Goal: Register for event/course

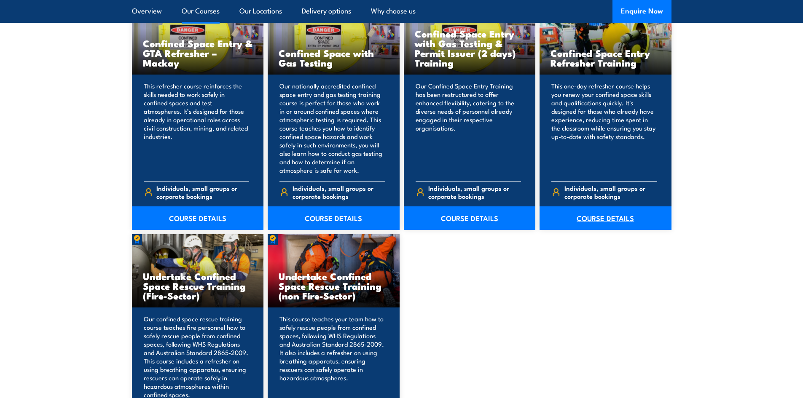
scroll to position [801, 0]
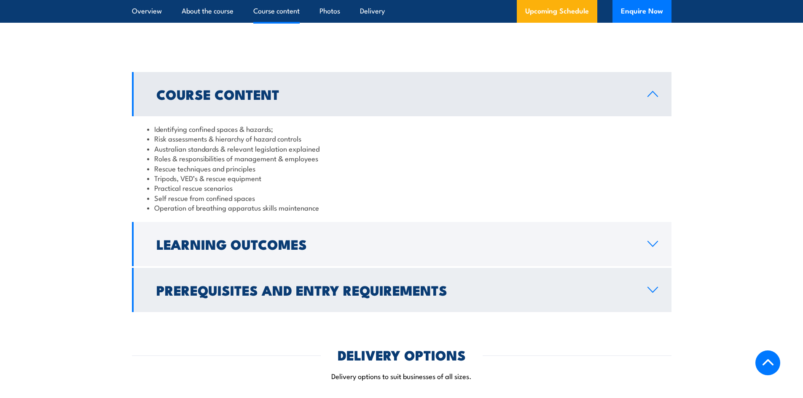
scroll to position [716, 0]
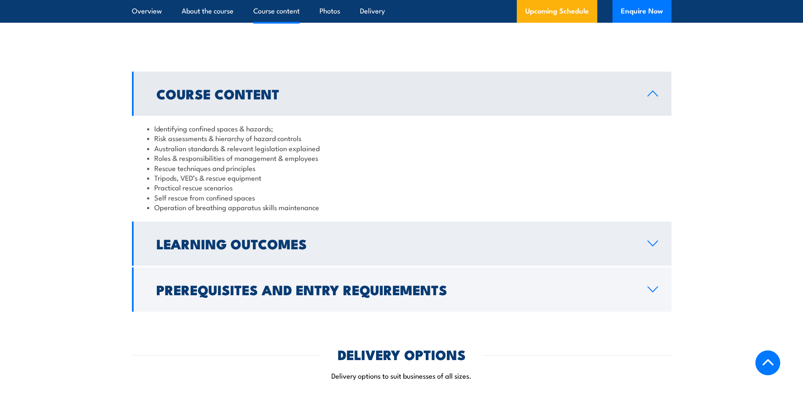
click at [284, 249] on h2 "Learning Outcomes" at bounding box center [394, 244] width 477 height 12
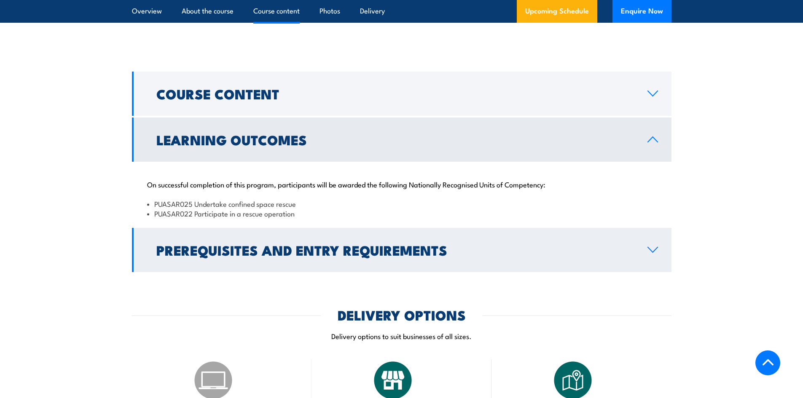
click at [255, 244] on h2 "Prerequisites and Entry Requirements" at bounding box center [394, 250] width 477 height 12
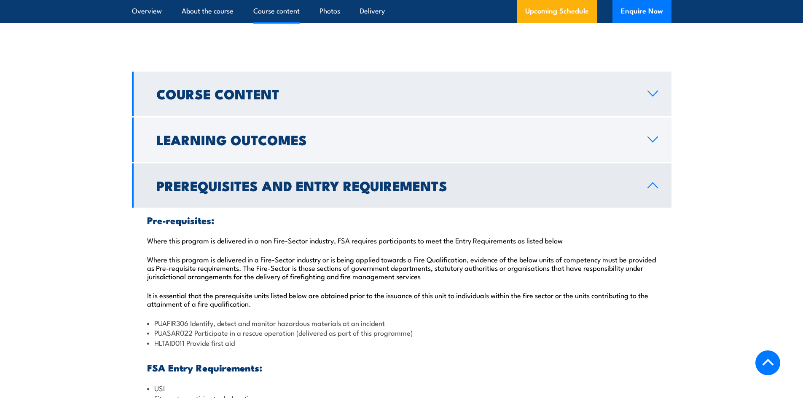
click at [337, 115] on link "Course Content" at bounding box center [401, 94] width 539 height 44
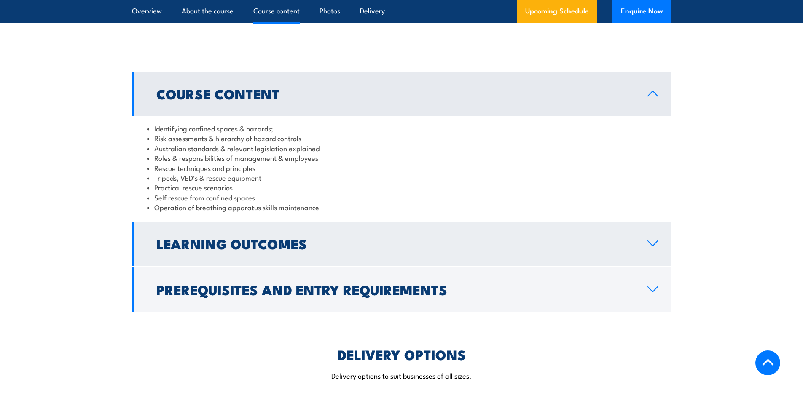
click at [264, 258] on link "Learning Outcomes" at bounding box center [401, 244] width 539 height 44
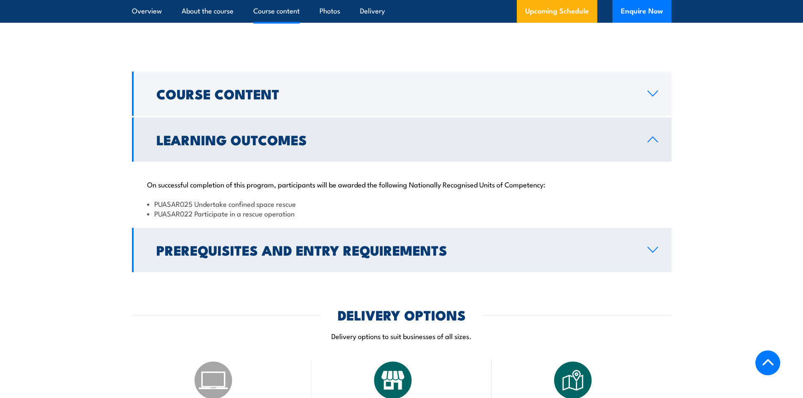
click at [214, 247] on h2 "Prerequisites and Entry Requirements" at bounding box center [394, 250] width 477 height 12
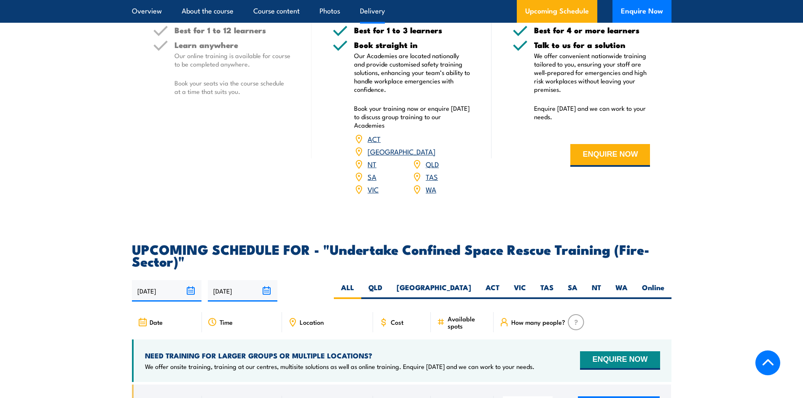
scroll to position [1433, 0]
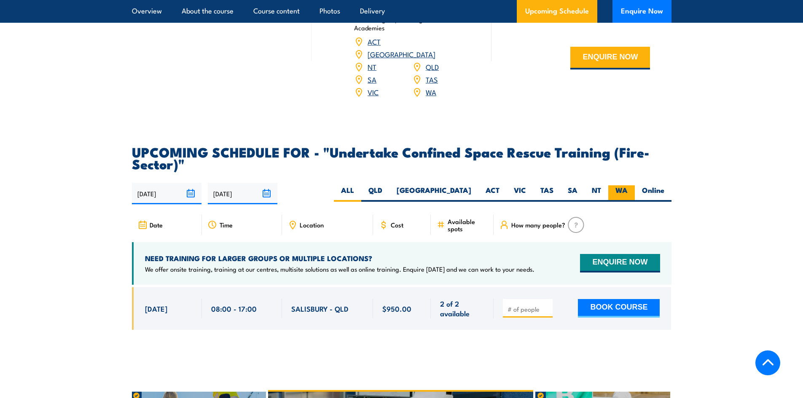
click at [614, 185] on label "WA" at bounding box center [621, 193] width 27 height 16
click at [628, 185] on input "WA" at bounding box center [630, 187] width 5 height 5
radio input "true"
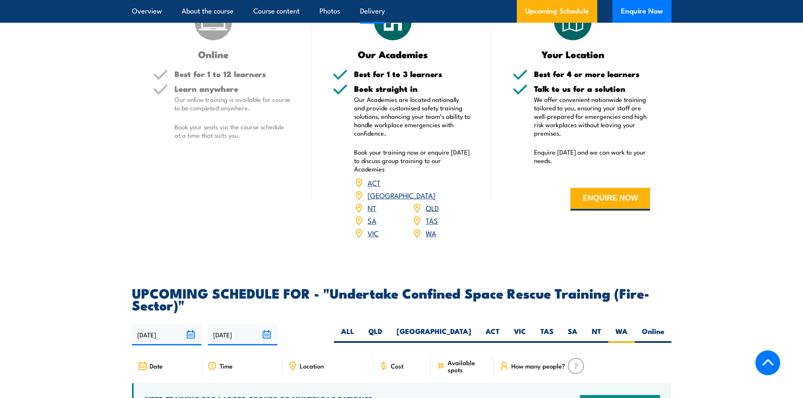
scroll to position [1010, 0]
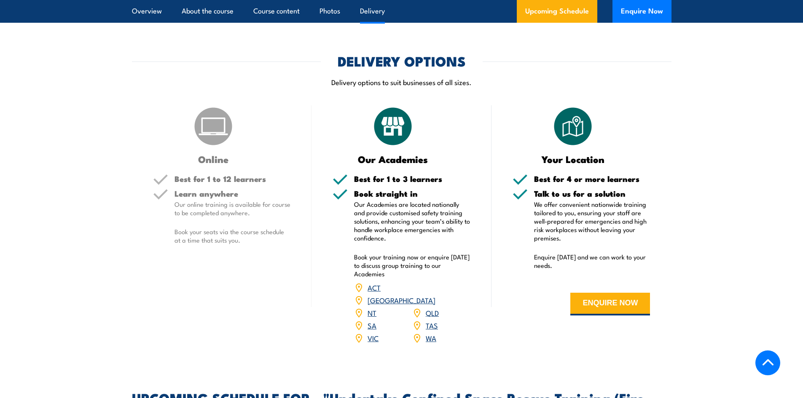
click at [430, 333] on link "WA" at bounding box center [431, 338] width 11 height 10
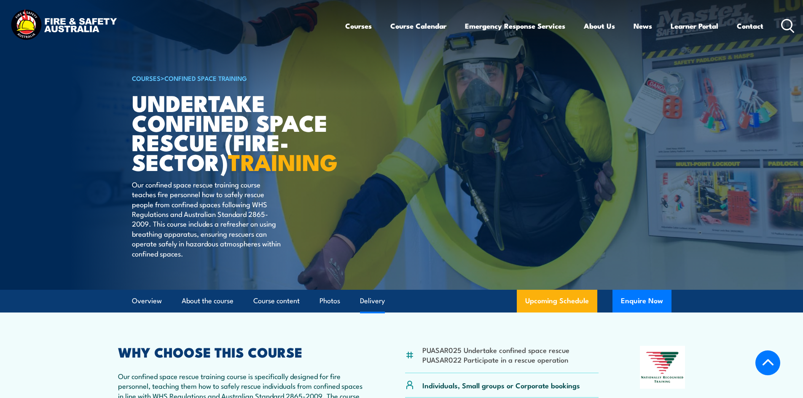
select select "2"
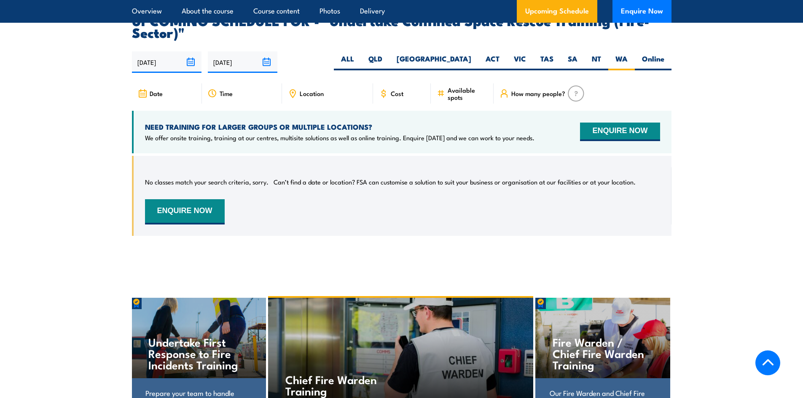
scroll to position [1390, 0]
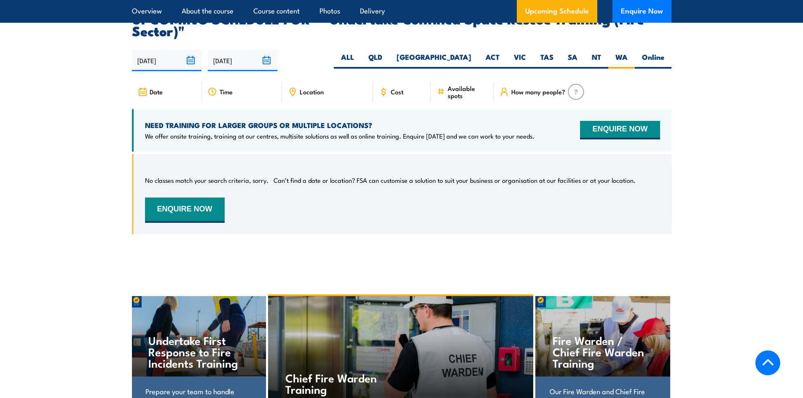
click at [267, 50] on input "[DATE]" at bounding box center [243, 60] width 70 height 21
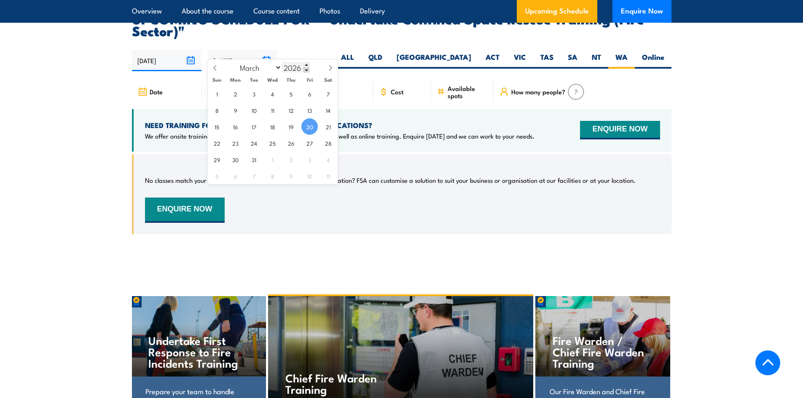
click at [302, 65] on input "2026" at bounding box center [296, 67] width 28 height 10
click at [305, 66] on span at bounding box center [306, 64] width 6 height 5
type input "2027"
click at [358, 56] on div "21/09/2025 20/03/2026" at bounding box center [401, 60] width 539 height 21
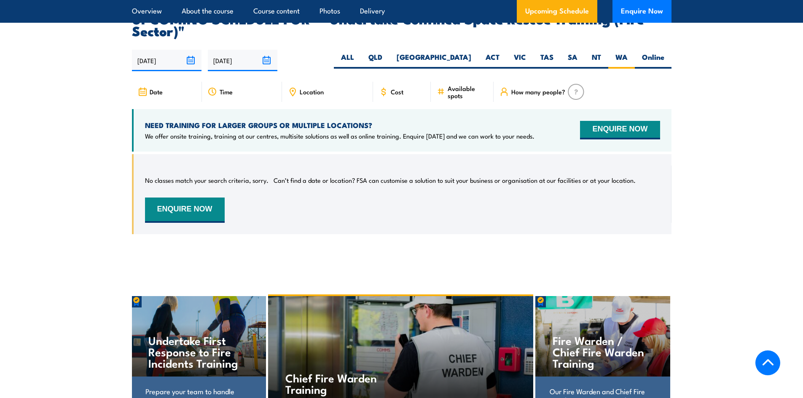
click at [271, 50] on input "[DATE]" at bounding box center [243, 60] width 70 height 21
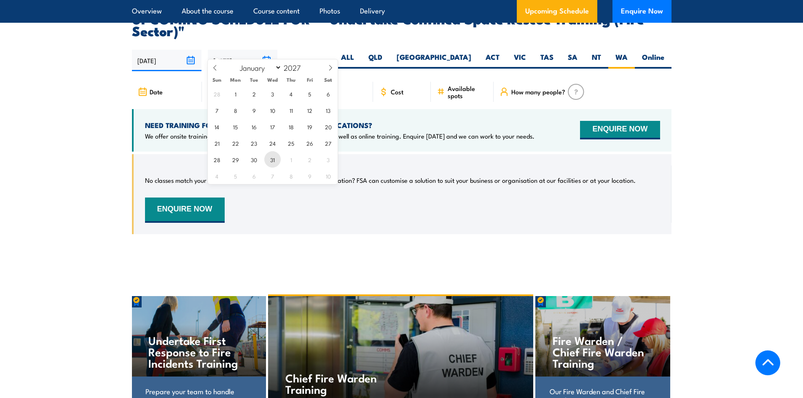
click at [274, 155] on span "31" at bounding box center [272, 159] width 16 height 16
type input "31/03/2027"
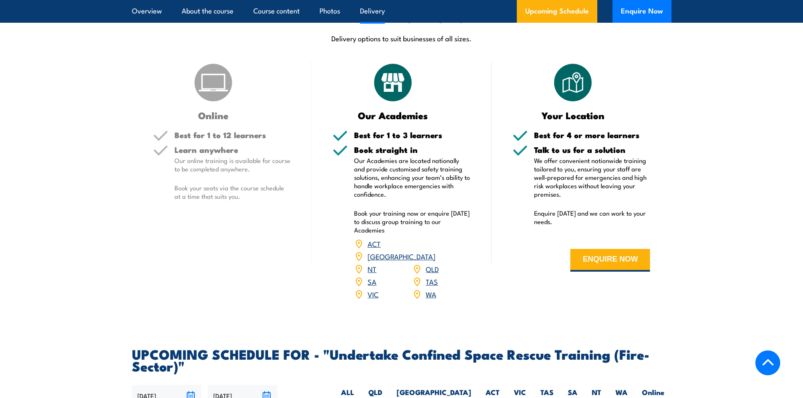
scroll to position [1052, 0]
